Goal: Information Seeking & Learning: Learn about a topic

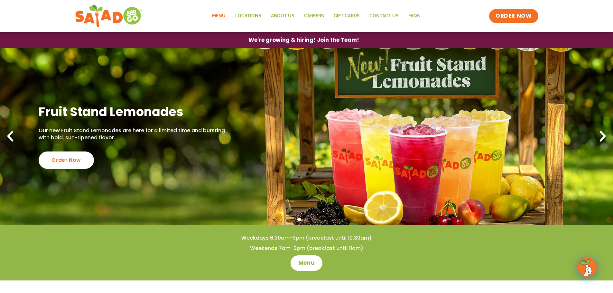
click at [219, 14] on link "Menu" at bounding box center [218, 16] width 23 height 15
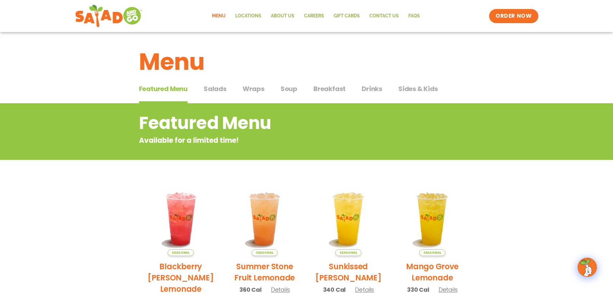
click at [290, 90] on span "Soup" at bounding box center [288, 89] width 17 height 10
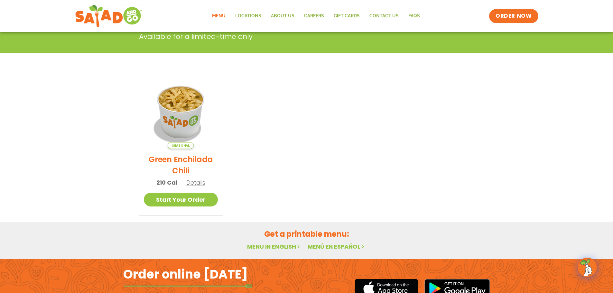
scroll to position [129, 0]
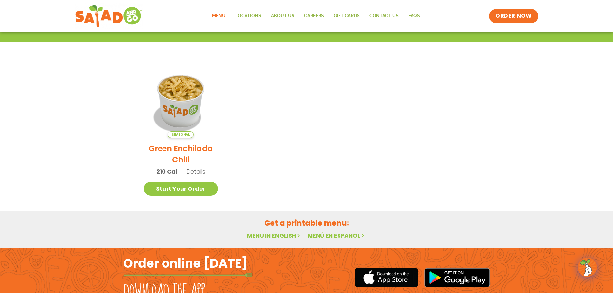
click at [271, 237] on link "Menu in English" at bounding box center [274, 236] width 54 height 8
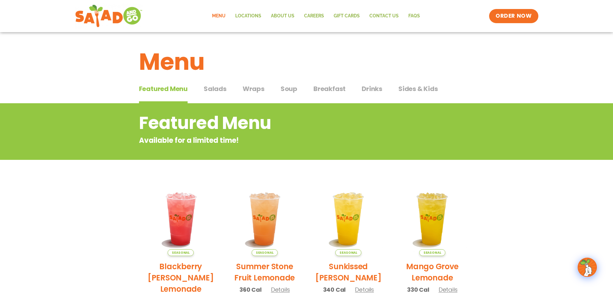
click at [253, 89] on span "Wraps" at bounding box center [254, 89] width 22 height 10
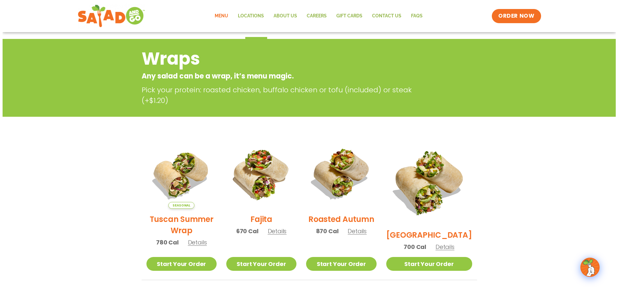
scroll to position [96, 0]
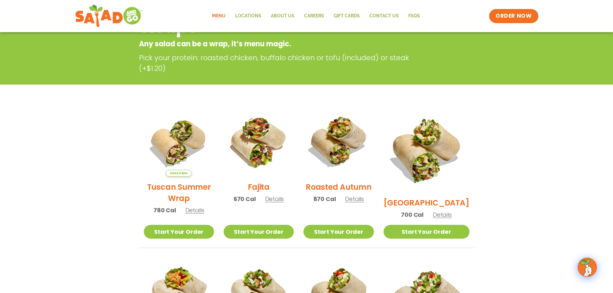
click at [347, 192] on h2 "Roasted Autumn" at bounding box center [339, 186] width 66 height 11
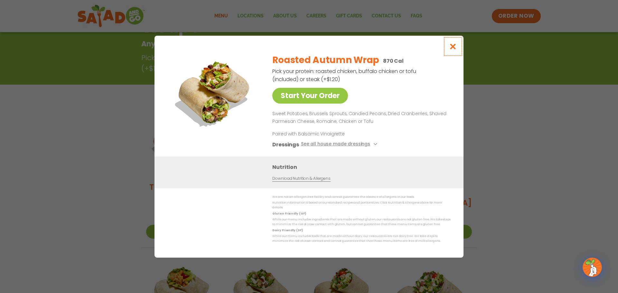
click at [456, 48] on icon "Close modal" at bounding box center [453, 46] width 8 height 7
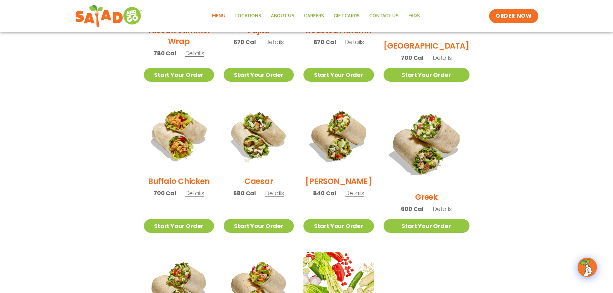
scroll to position [264, 0]
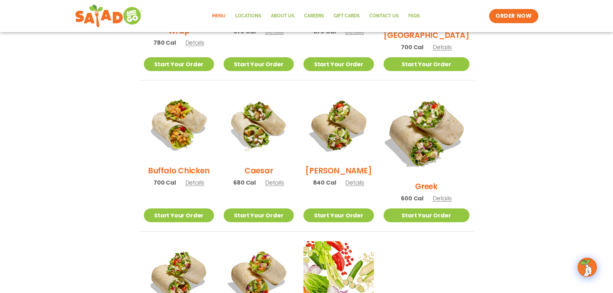
click at [424, 137] on img at bounding box center [426, 133] width 101 height 101
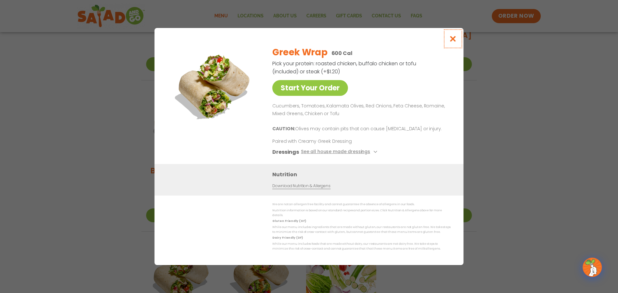
click at [452, 45] on button "Close modal" at bounding box center [452, 39] width 21 height 22
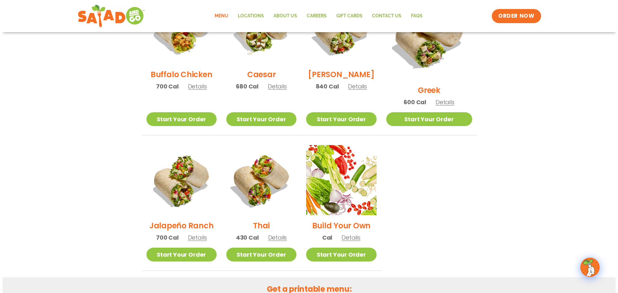
scroll to position [361, 0]
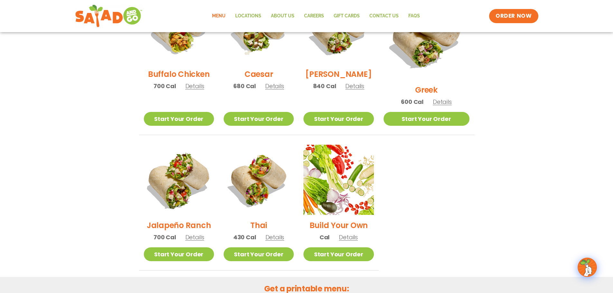
click at [177, 177] on img at bounding box center [178, 180] width 82 height 82
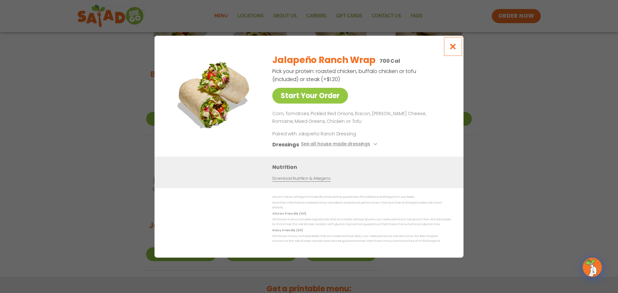
click at [452, 50] on icon "Close modal" at bounding box center [453, 46] width 8 height 7
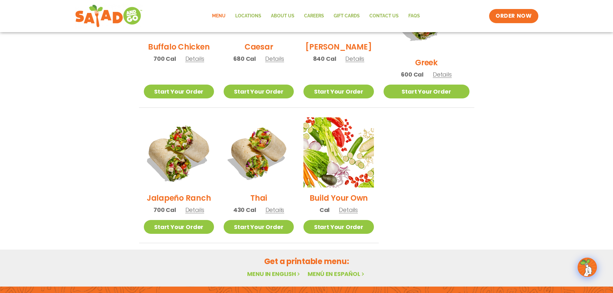
scroll to position [394, 0]
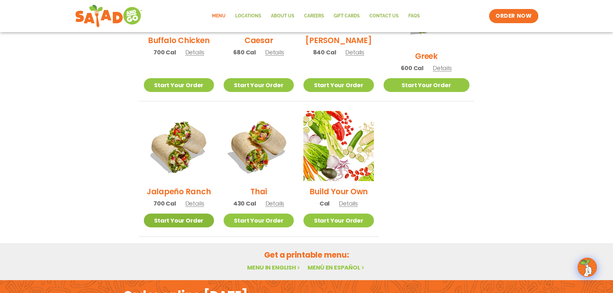
click at [185, 214] on link "Start Your Order" at bounding box center [179, 221] width 70 height 14
